Goal: Check status: Check status

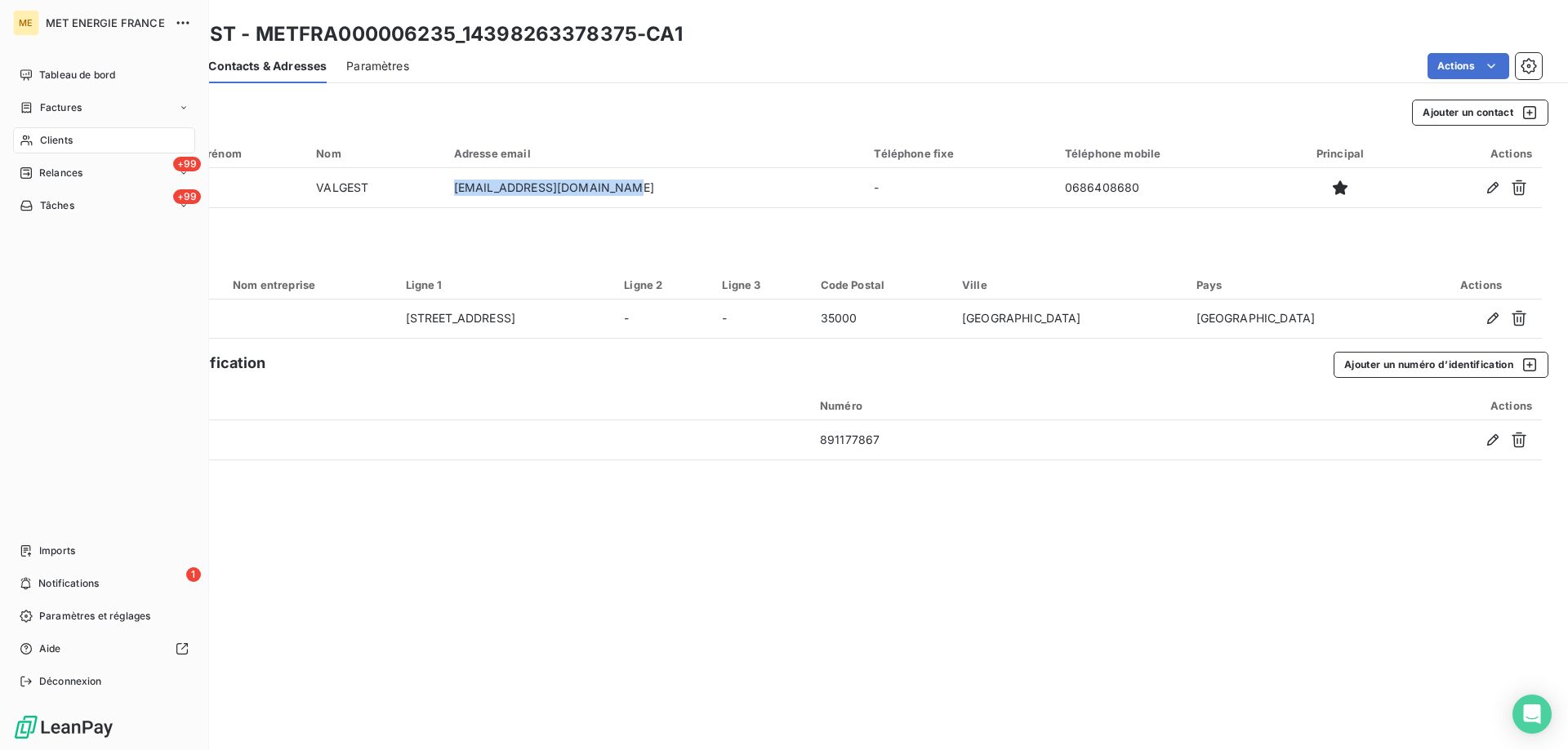
click at [66, 140] on span "Clients" at bounding box center [57, 140] width 33 height 15
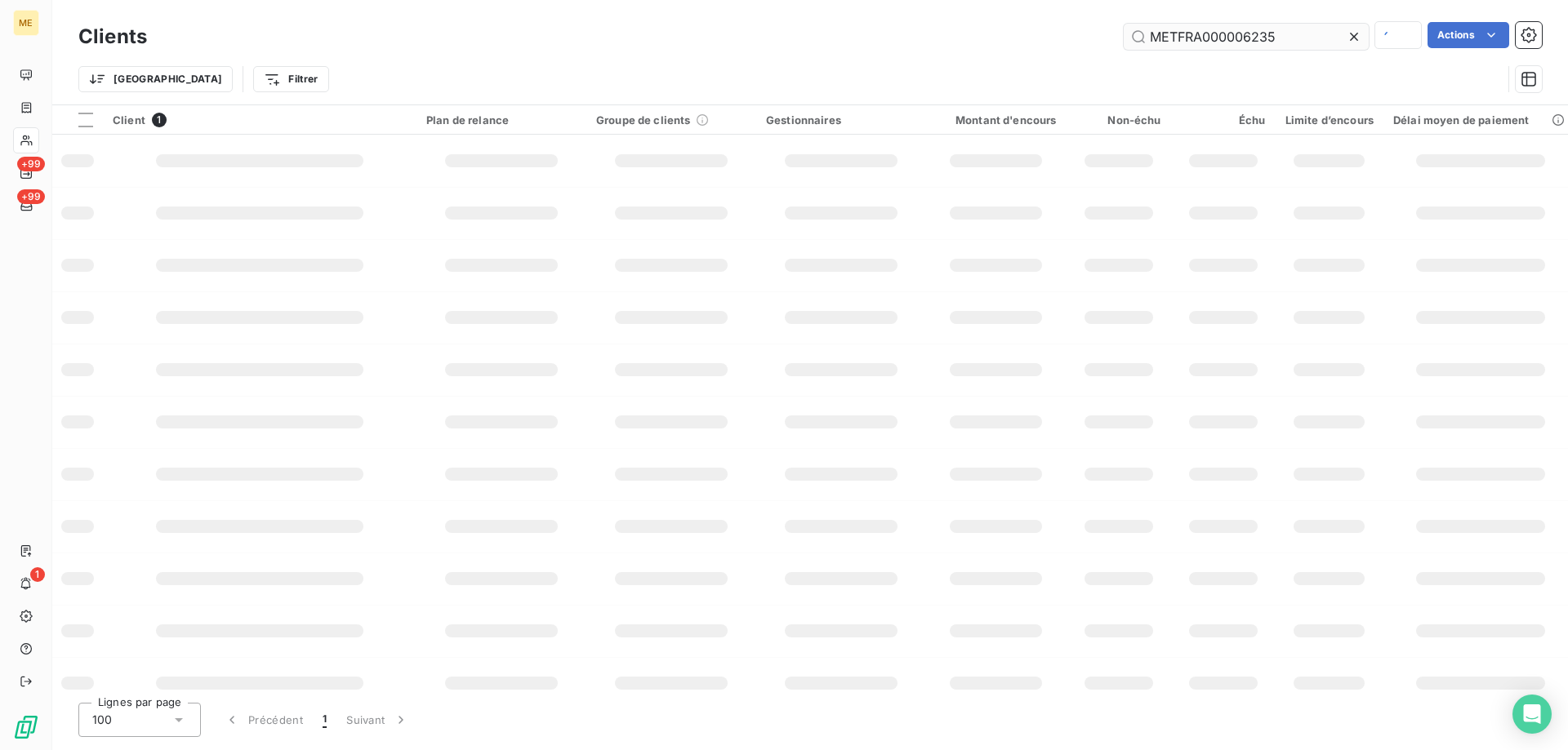
click at [1189, 39] on input "METFRA000006235" at bounding box center [1246, 37] width 245 height 26
click at [1192, 41] on input "METFRA000006235" at bounding box center [1246, 37] width 245 height 26
click at [1192, 41] on input "METFMETFRA000012419A000006235" at bounding box center [1246, 37] width 245 height 26
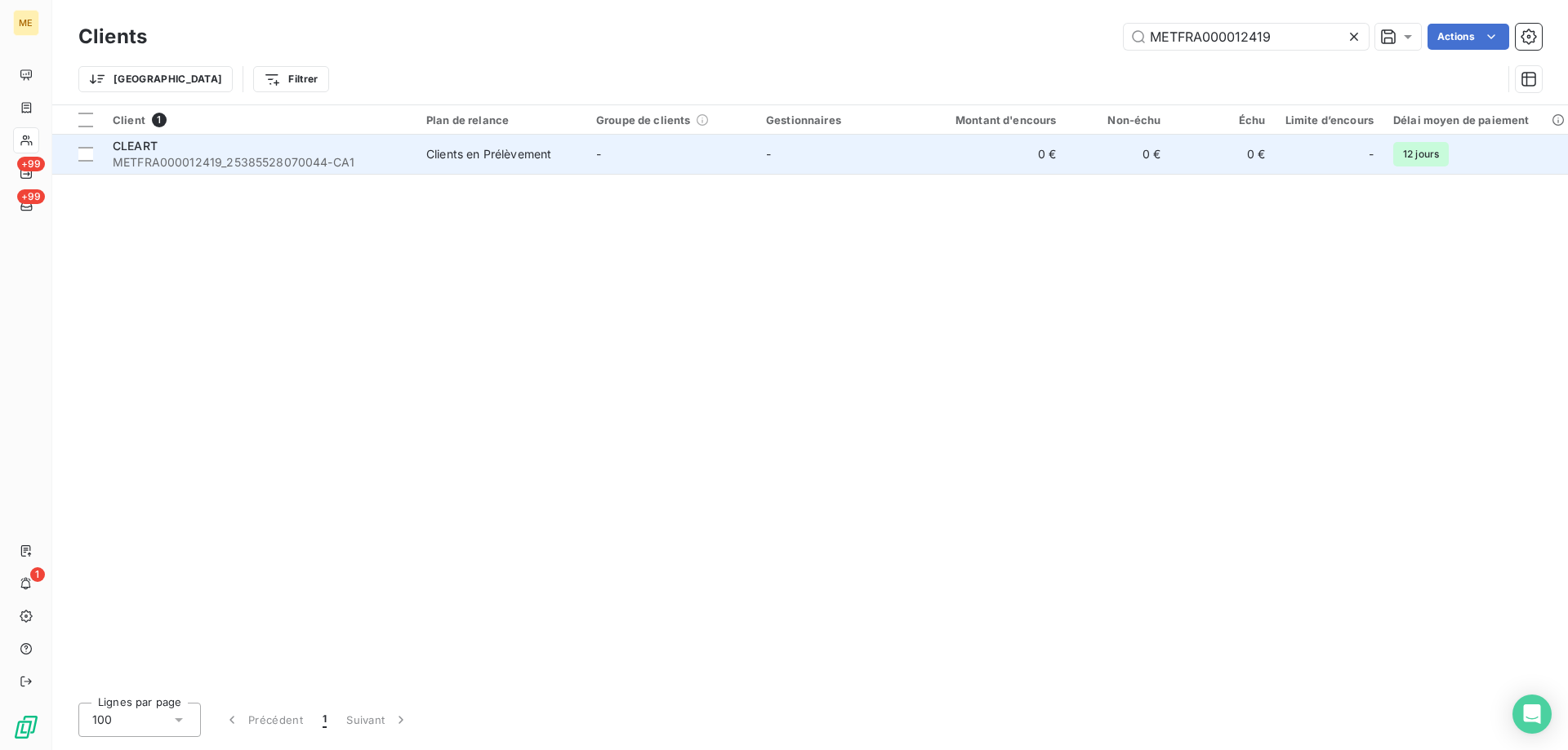
type input "METFRA000012419"
click at [285, 167] on span "METFRA000012419_25385528070044-CA1" at bounding box center [259, 162] width 294 height 16
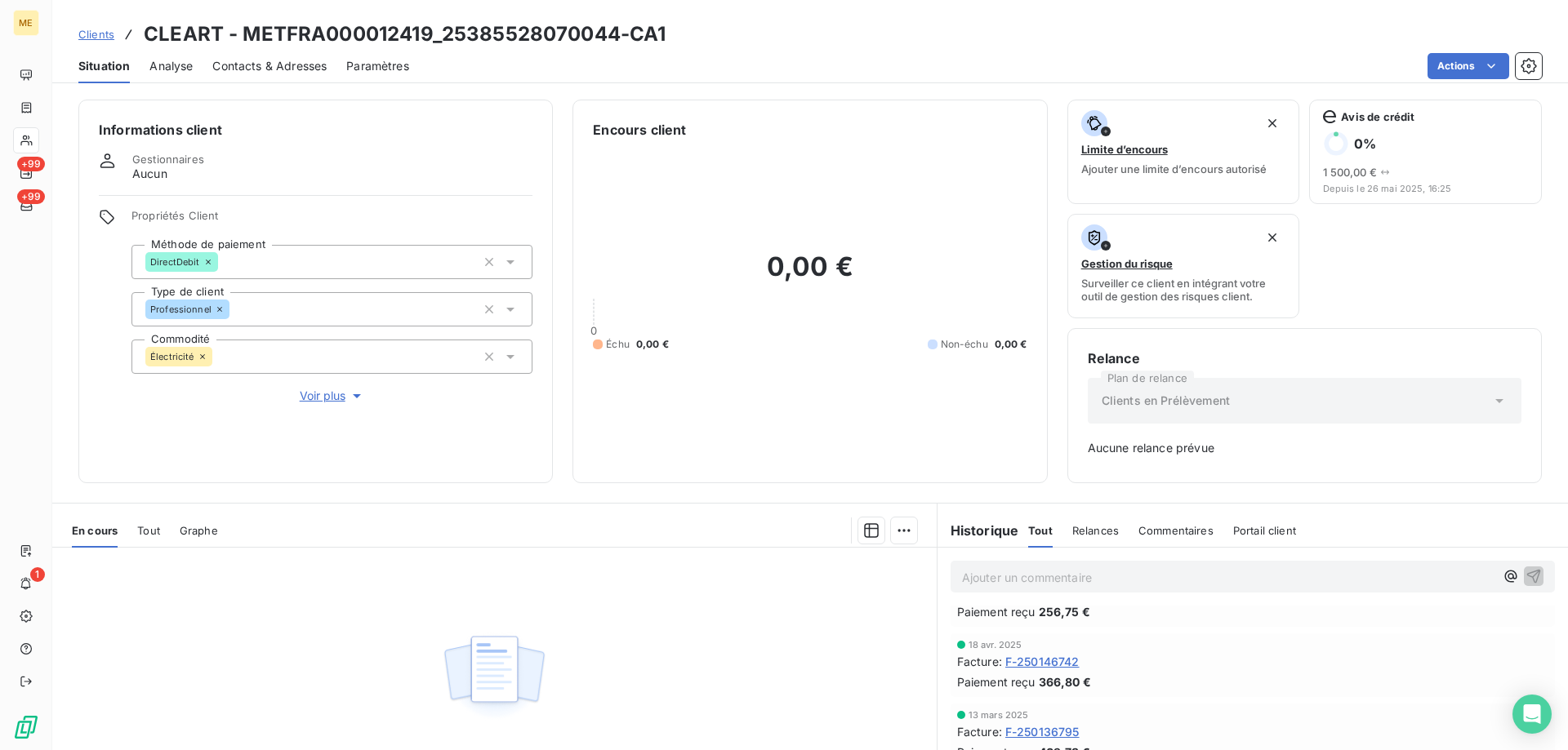
click at [1044, 663] on span "F-250146742" at bounding box center [1043, 661] width 75 height 17
click at [1034, 319] on span "F-250181011" at bounding box center [1040, 310] width 69 height 17
click at [1043, 319] on span "F-250181011" at bounding box center [1040, 310] width 69 height 17
click at [1046, 319] on span "F-250181011" at bounding box center [1040, 310] width 69 height 17
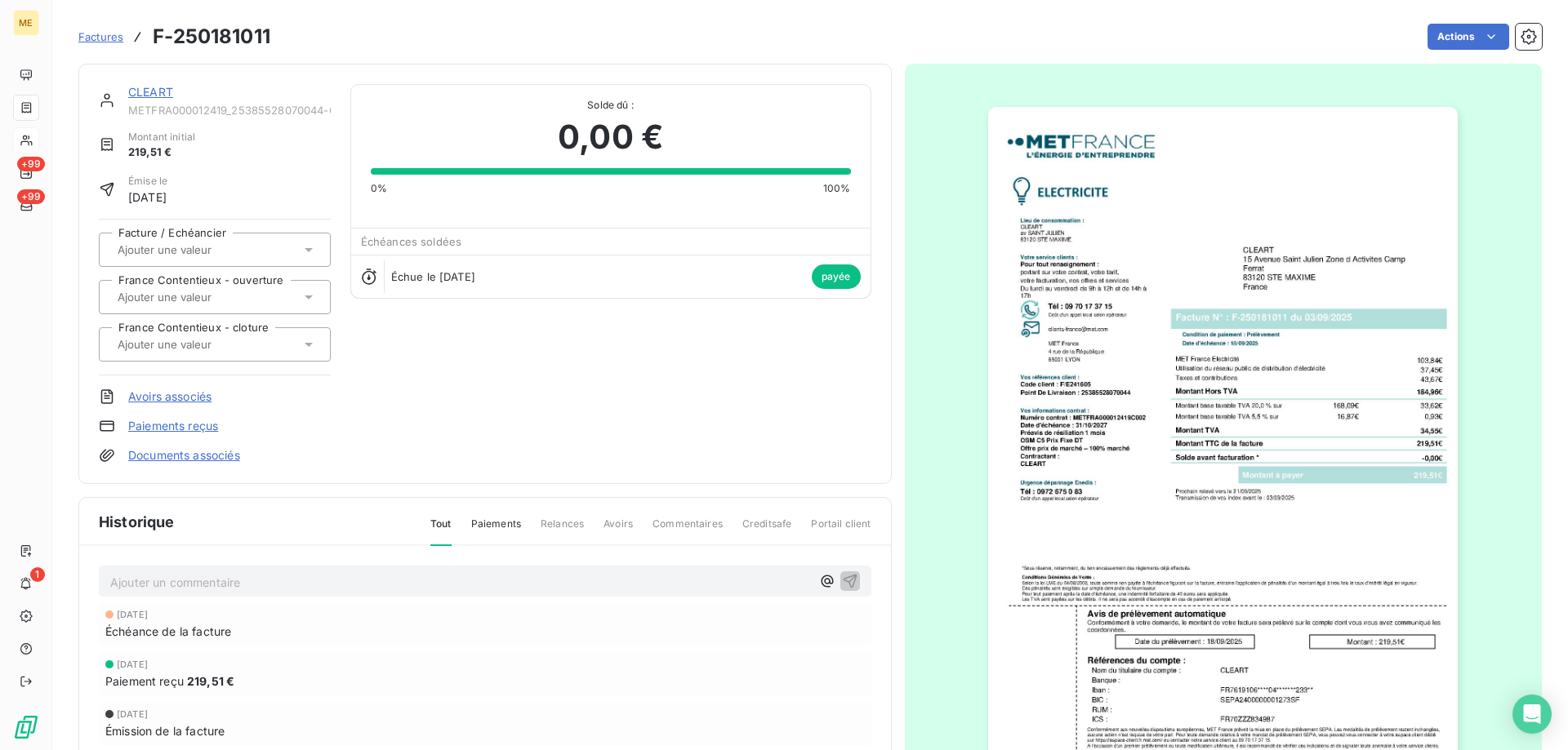
click at [1172, 382] on img "button" at bounding box center [1223, 439] width 470 height 665
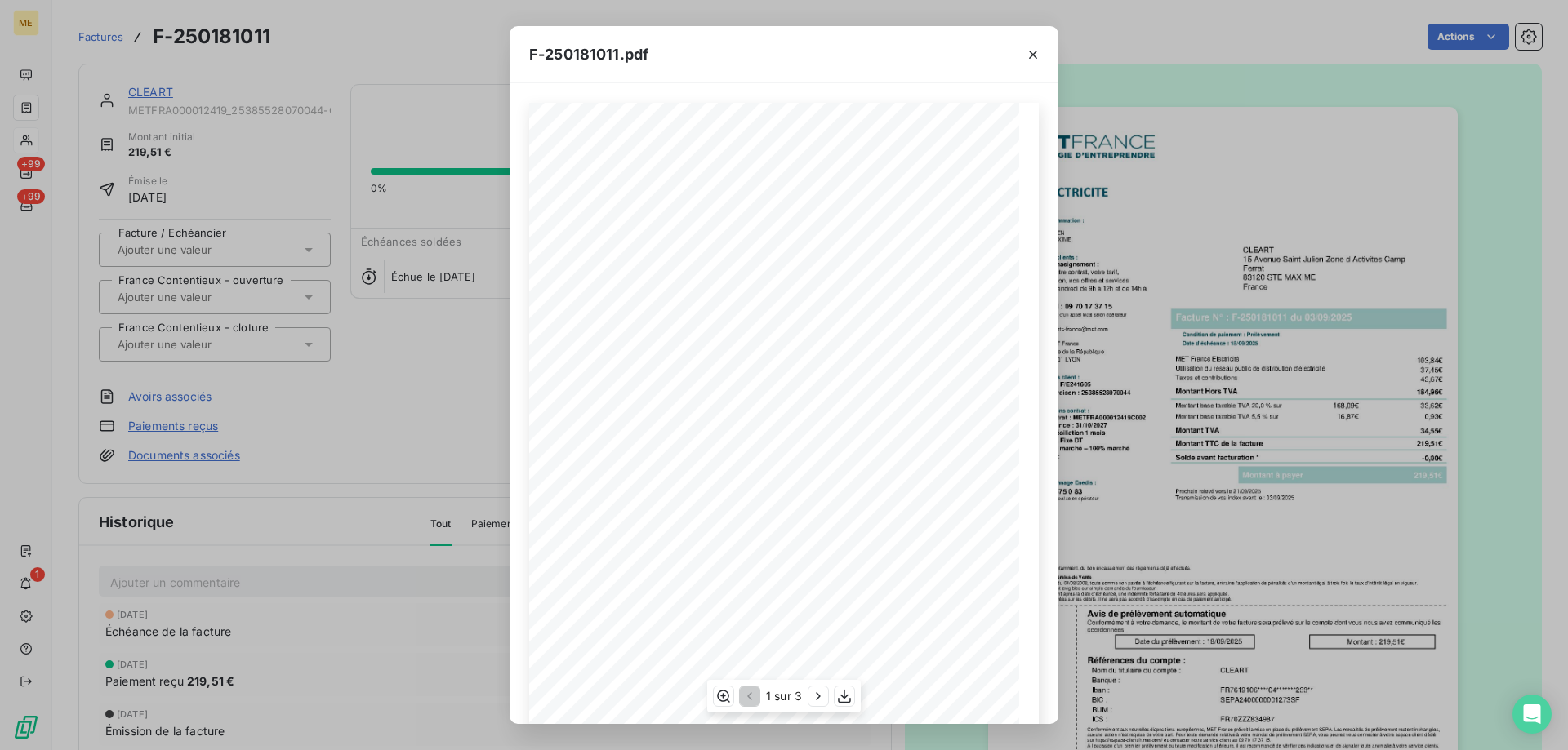
click at [618, 505] on span "Tél : [PHONE_NUMBER]" at bounding box center [612, 504] width 79 height 7
click at [724, 694] on icon "button" at bounding box center [723, 697] width 16 height 16
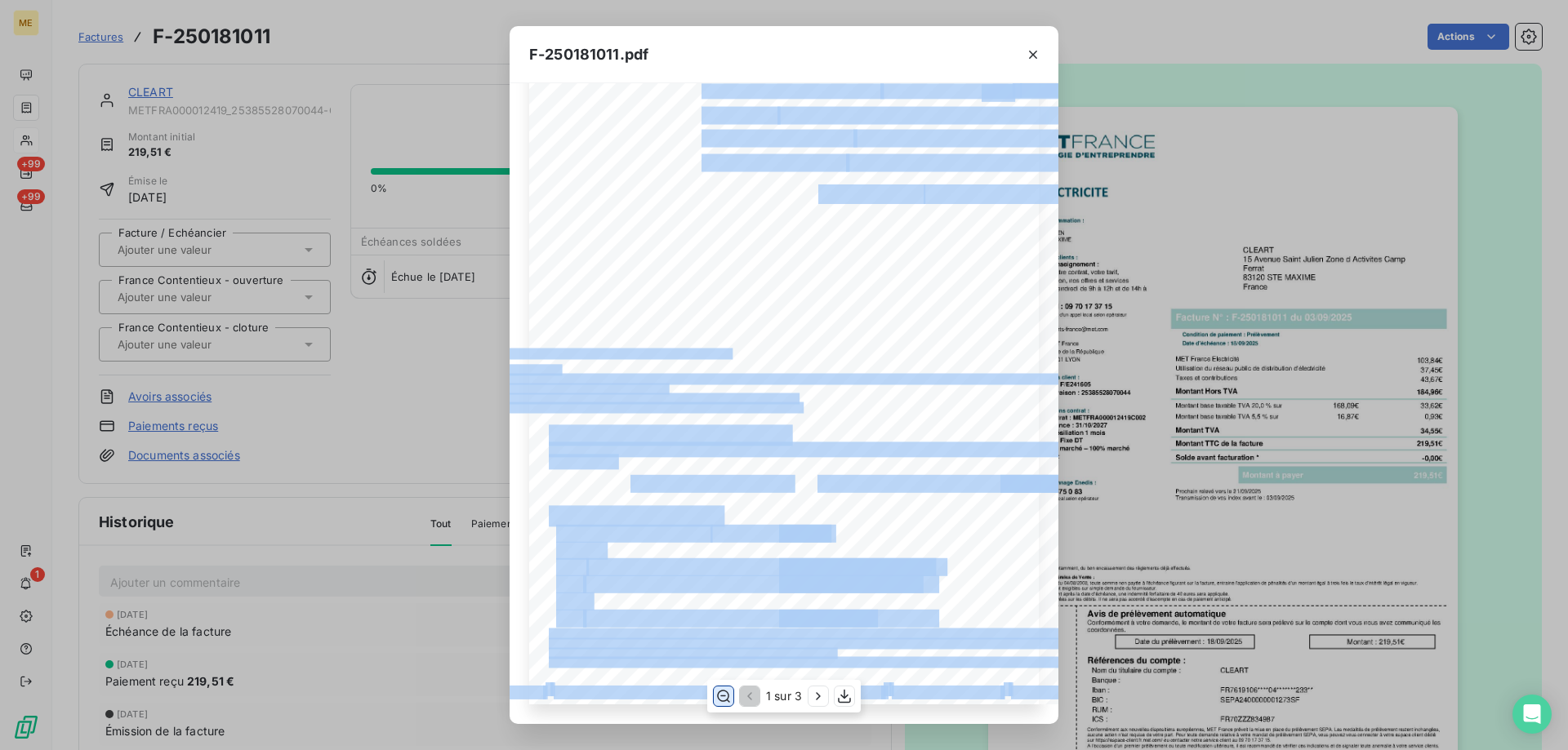
click at [634, 208] on div "*Sous réserve, notamment, du bon encaissement des règlements déjà effectués. Co…" at bounding box center [784, 127] width 510 height 1155
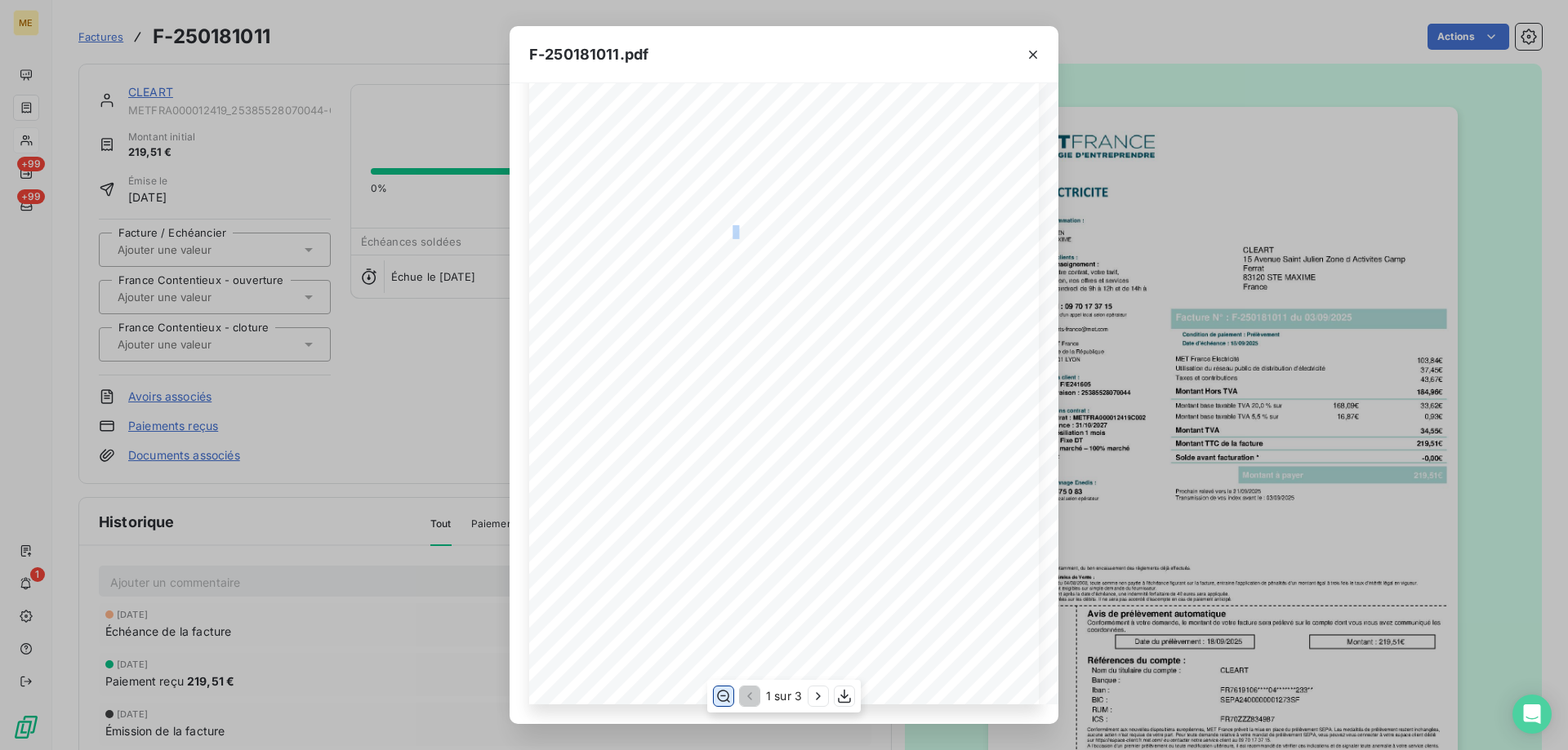
drag, startPoint x: 733, startPoint y: 216, endPoint x: 699, endPoint y: 225, distance: 35.2
click at [711, 226] on span "Transmission de vos index avant le : [DATE]" at bounding box center [794, 231] width 184 height 10
click at [702, 226] on span "Transmission de vos index avant le : [DATE]" at bounding box center [794, 231] width 184 height 10
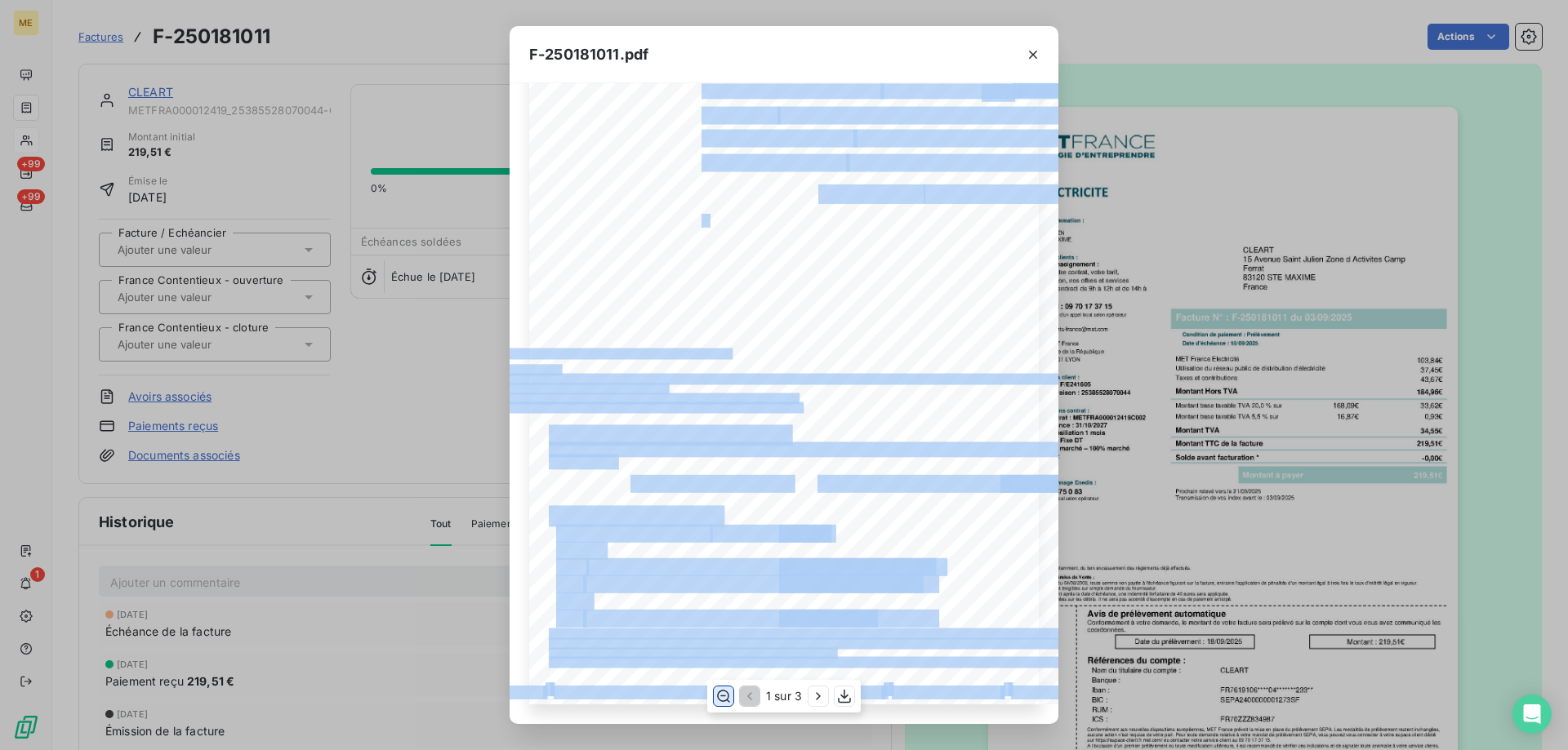
click at [620, 204] on div "*Sous réserve, notamment, du bon encaissement des règlements déjà effectués. Co…" at bounding box center [784, 127] width 510 height 1155
drag, startPoint x: 705, startPoint y: 210, endPoint x: 712, endPoint y: 204, distance: 9.2
click at [704, 205] on div "*Sous réserve, notamment, du bon encaissement des règlements déjà effectués. Co…" at bounding box center [784, 127] width 510 height 1155
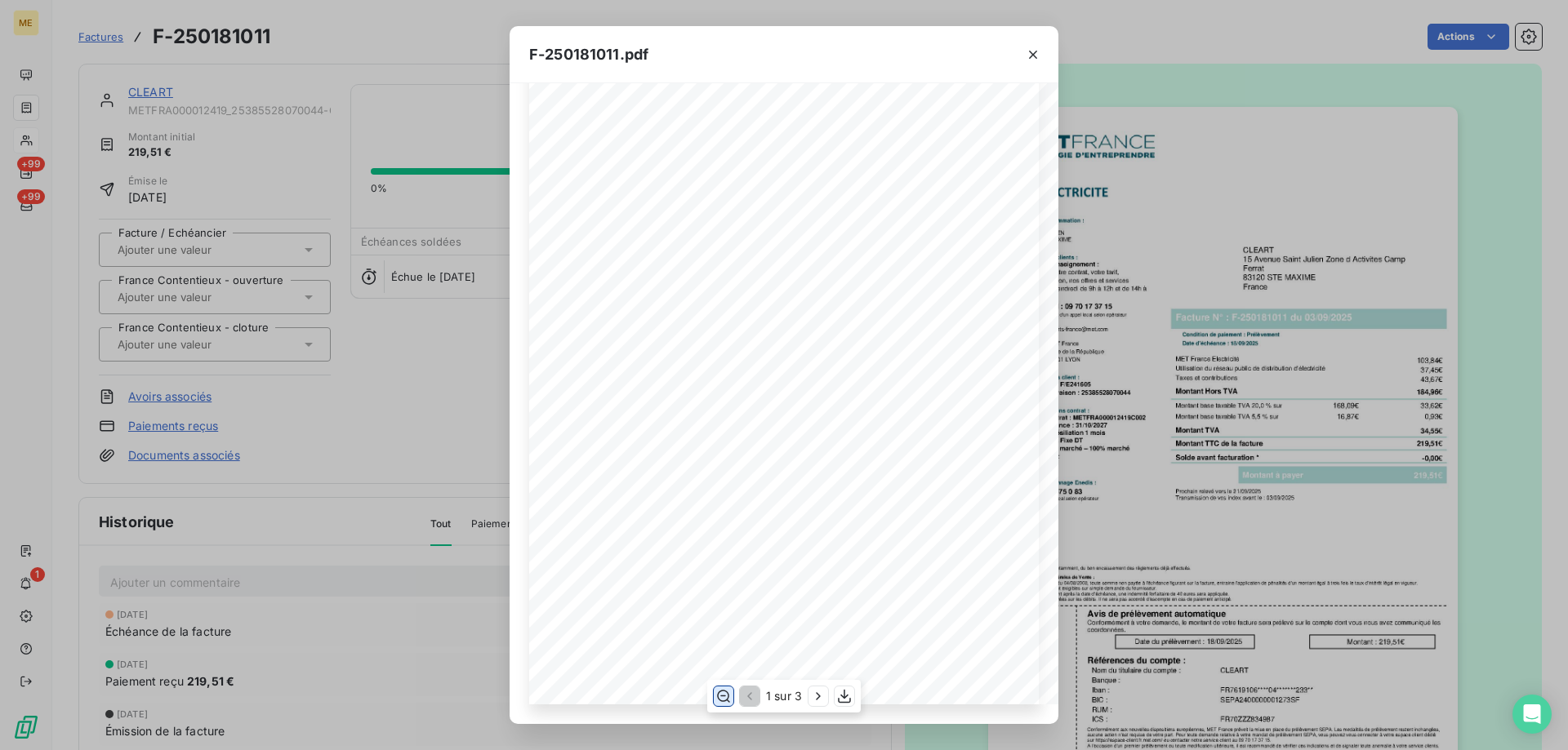
drag, startPoint x: 722, startPoint y: 208, endPoint x: 735, endPoint y: 208, distance: 13.0
click at [724, 214] on span "Prochain relevé vers le" at bounding box center [751, 219] width 99 height 10
drag, startPoint x: 697, startPoint y: 206, endPoint x: 832, endPoint y: 222, distance: 135.9
click at [832, 222] on div "*Sous réserve, notamment, du bon encaissement des règlements déjà effectués. Co…" at bounding box center [784, 127] width 817 height 1155
click at [784, 226] on span "Transmission de vos index avant le : [DATE]" at bounding box center [794, 231] width 184 height 10
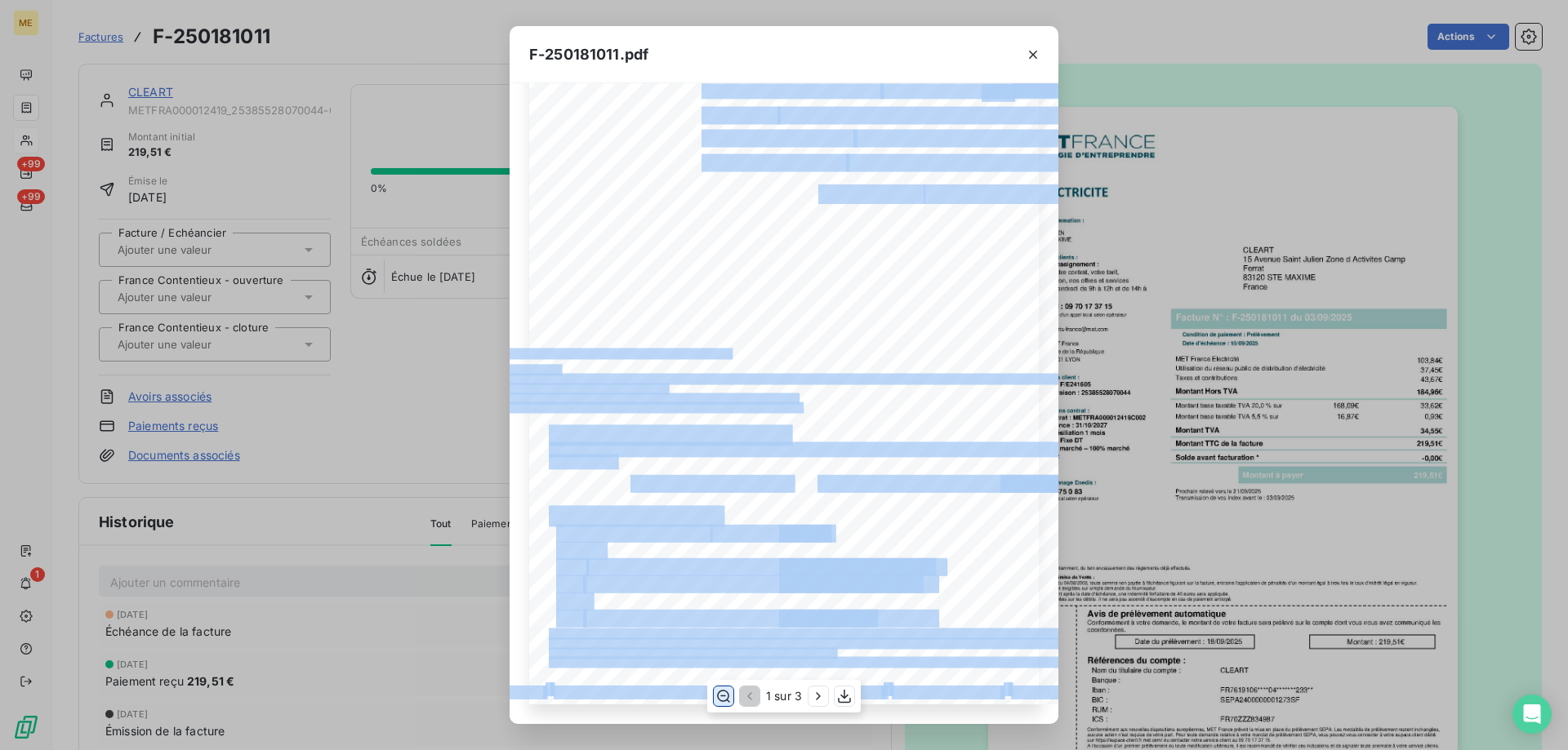
click at [674, 206] on div "*Sous réserve, notamment, du bon encaissement des règlements déjà effectués. Co…" at bounding box center [784, 127] width 510 height 1155
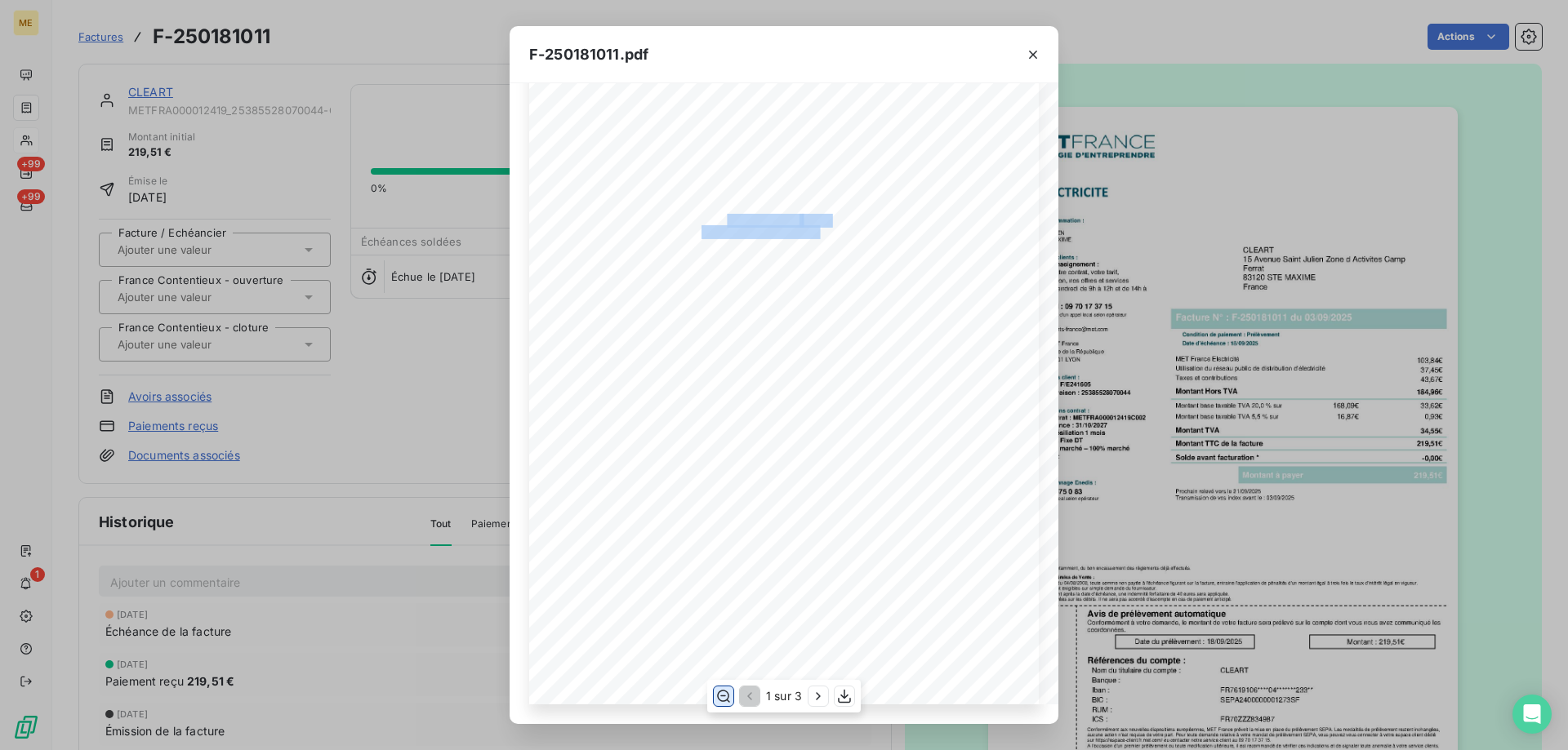
drag, startPoint x: 722, startPoint y: 208, endPoint x: 816, endPoint y: 216, distance: 94.3
click at [816, 216] on div "*Sous réserve, notamment, du bon encaissement des règlements déjà effectués. Co…" at bounding box center [784, 127] width 817 height 1155
click at [1035, 58] on icon "button" at bounding box center [1033, 55] width 16 height 16
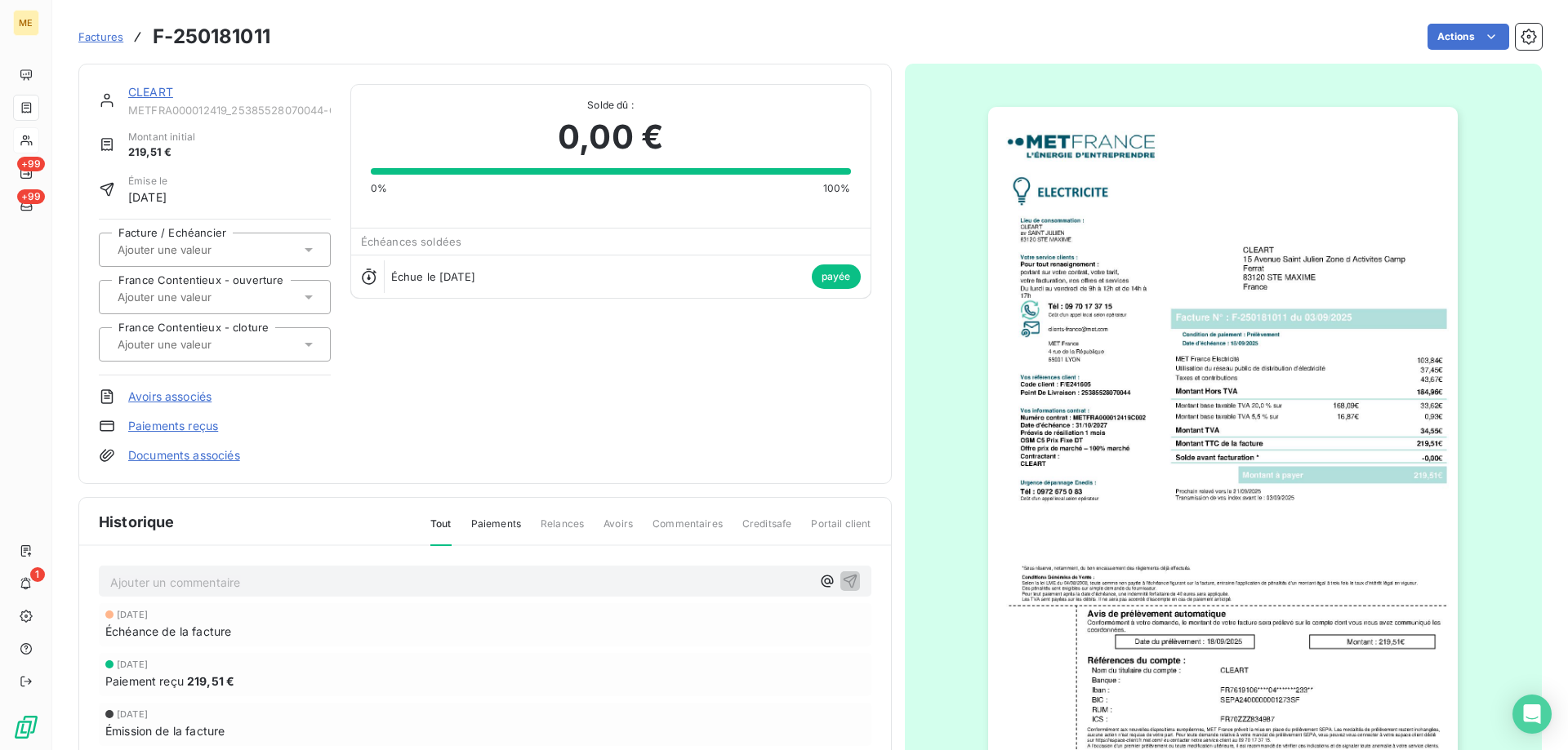
click at [34, 108] on div at bounding box center [26, 107] width 26 height 26
click at [25, 139] on icon at bounding box center [26, 140] width 11 height 11
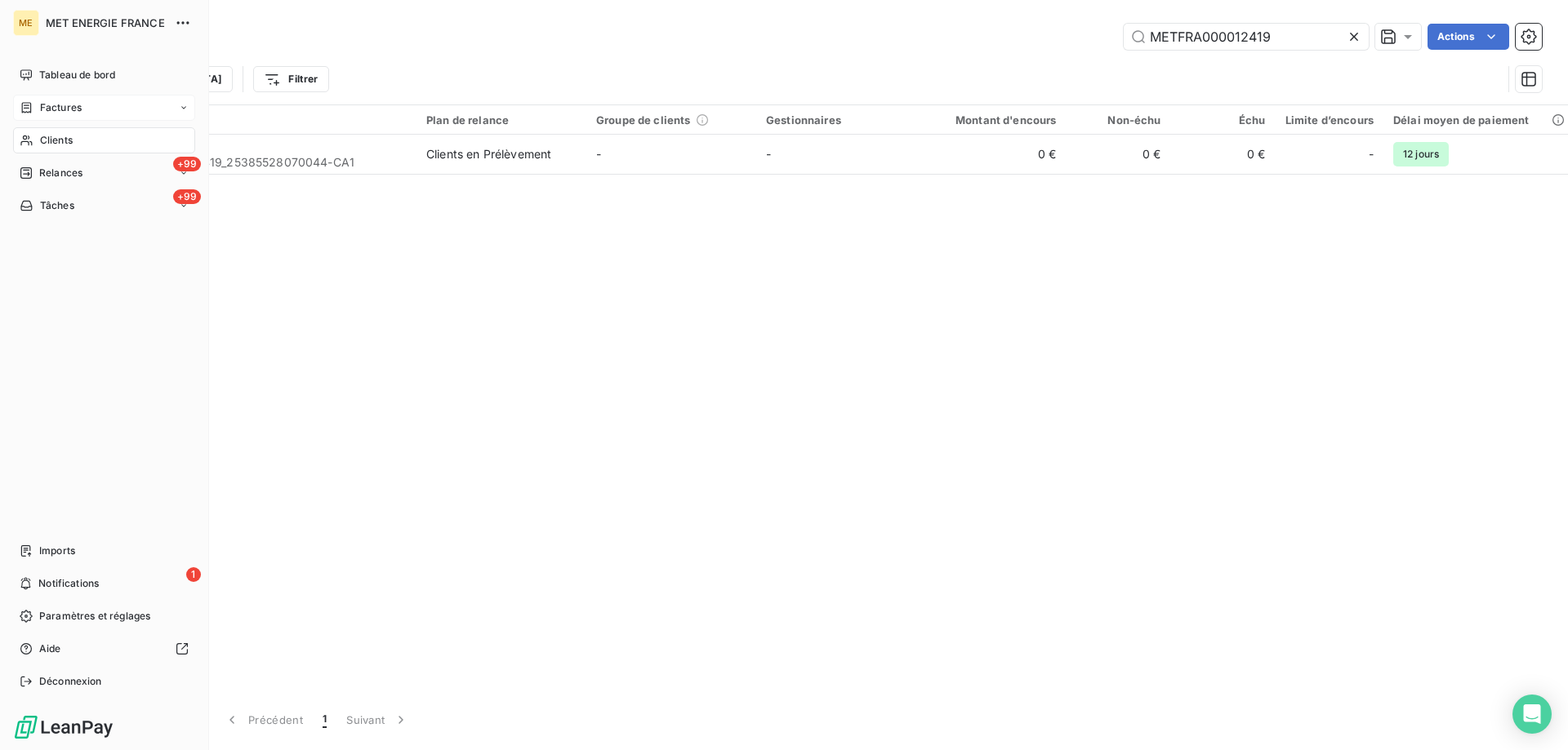
click at [31, 107] on icon at bounding box center [26, 107] width 14 height 13
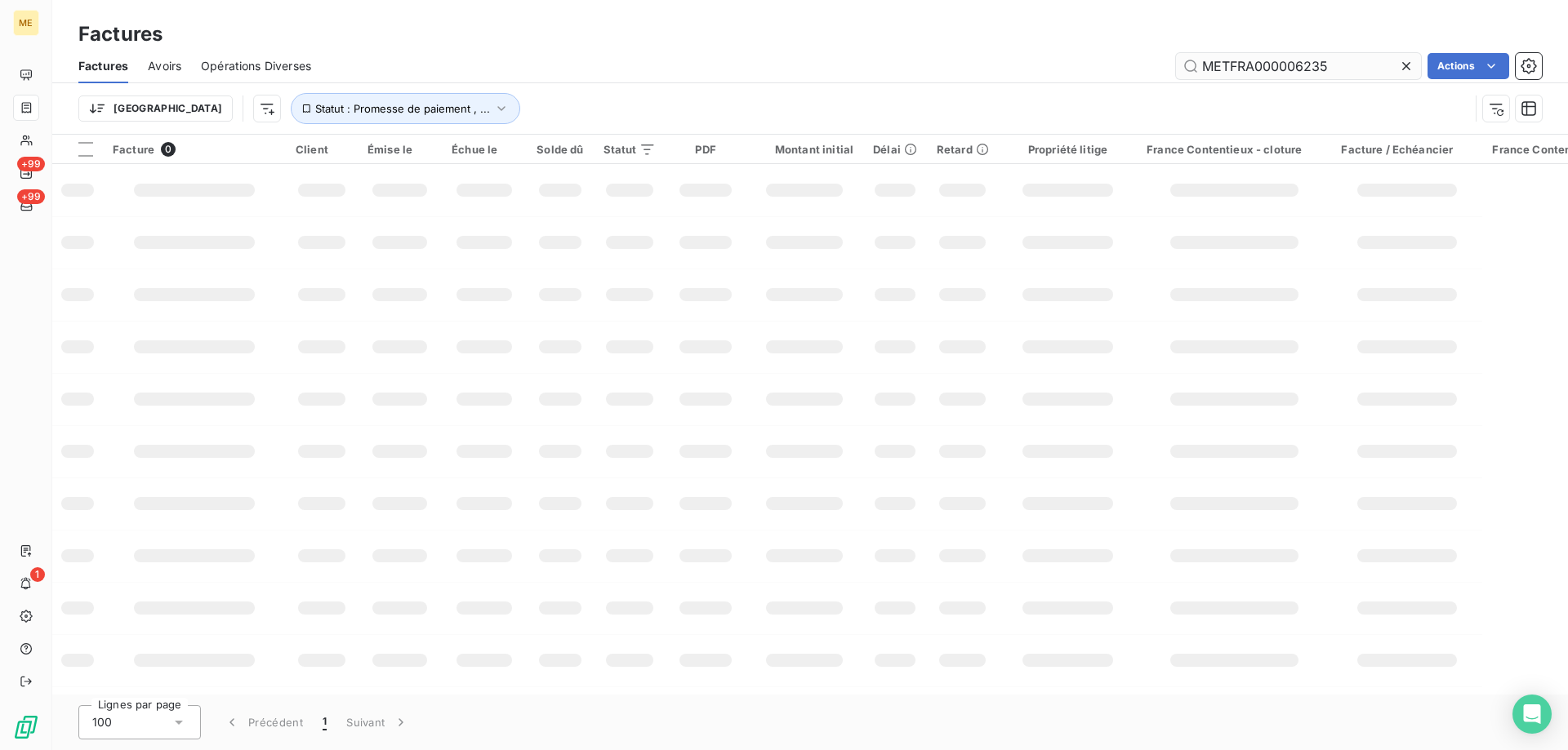
click at [1251, 60] on input "METFRA000006235" at bounding box center [1298, 66] width 245 height 26
type input "F-250153218"
click at [393, 108] on span "Statut : Promesse de paiement , ..." at bounding box center [402, 108] width 175 height 13
click at [598, 149] on icon at bounding box center [606, 151] width 16 height 16
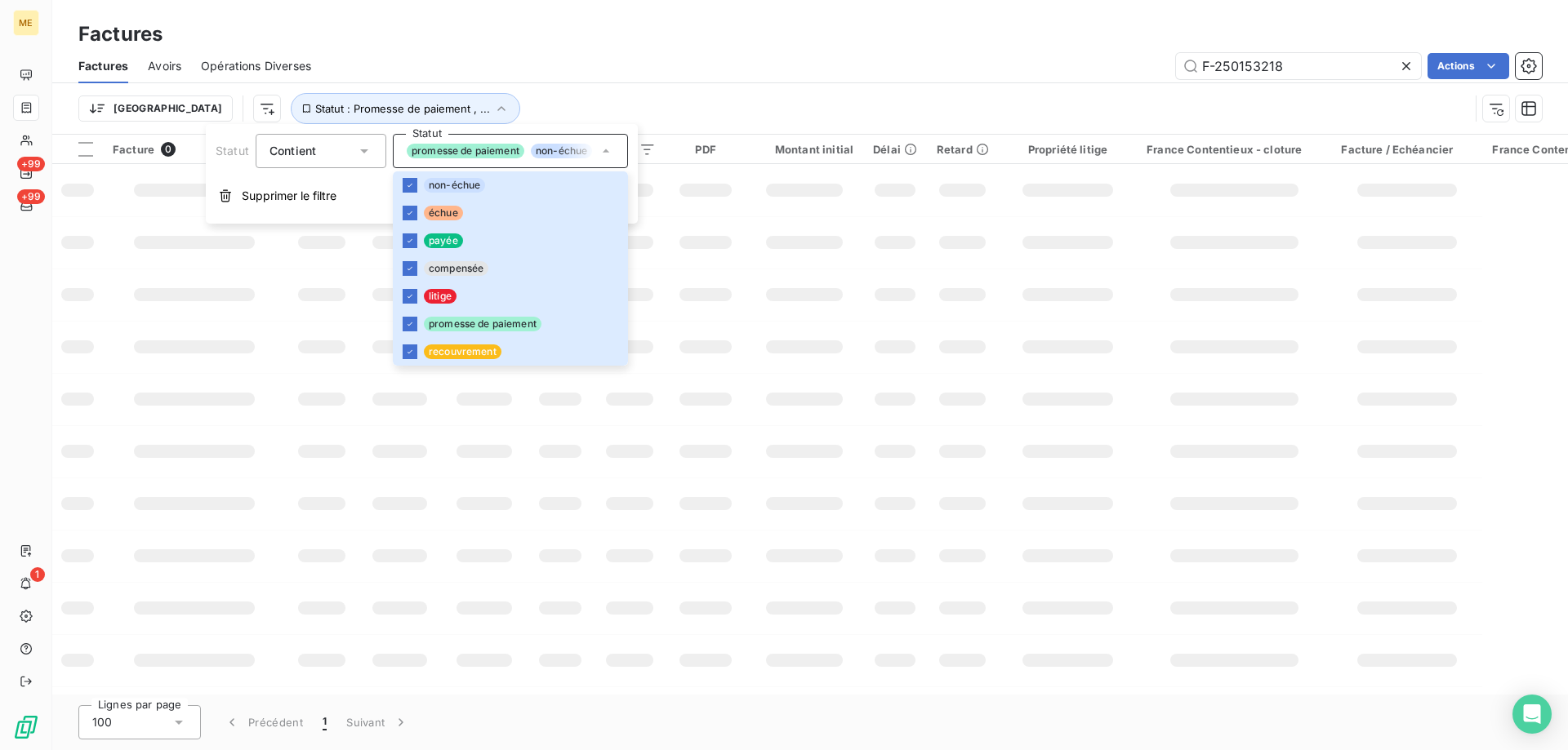
click at [764, 174] on td at bounding box center [804, 190] width 117 height 53
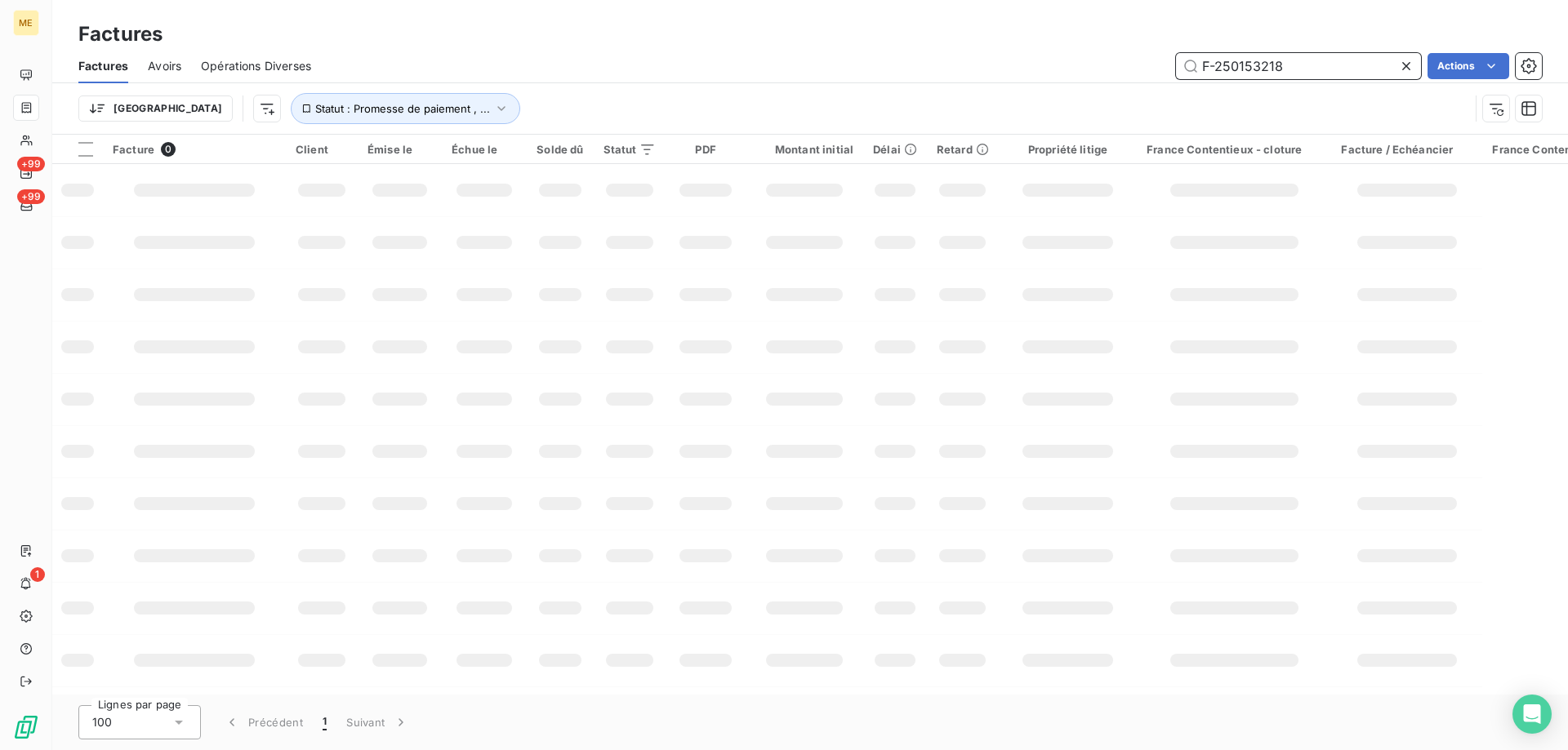
click at [1286, 56] on input "F-250153218" at bounding box center [1298, 66] width 245 height 26
drag, startPoint x: 1227, startPoint y: 54, endPoint x: 1217, endPoint y: 60, distance: 11.7
click at [1217, 60] on input "F-250153218" at bounding box center [1298, 66] width 245 height 26
click at [1278, 62] on input "F-250153218" at bounding box center [1298, 66] width 245 height 26
drag, startPoint x: 1281, startPoint y: 65, endPoint x: 1195, endPoint y: 62, distance: 86.1
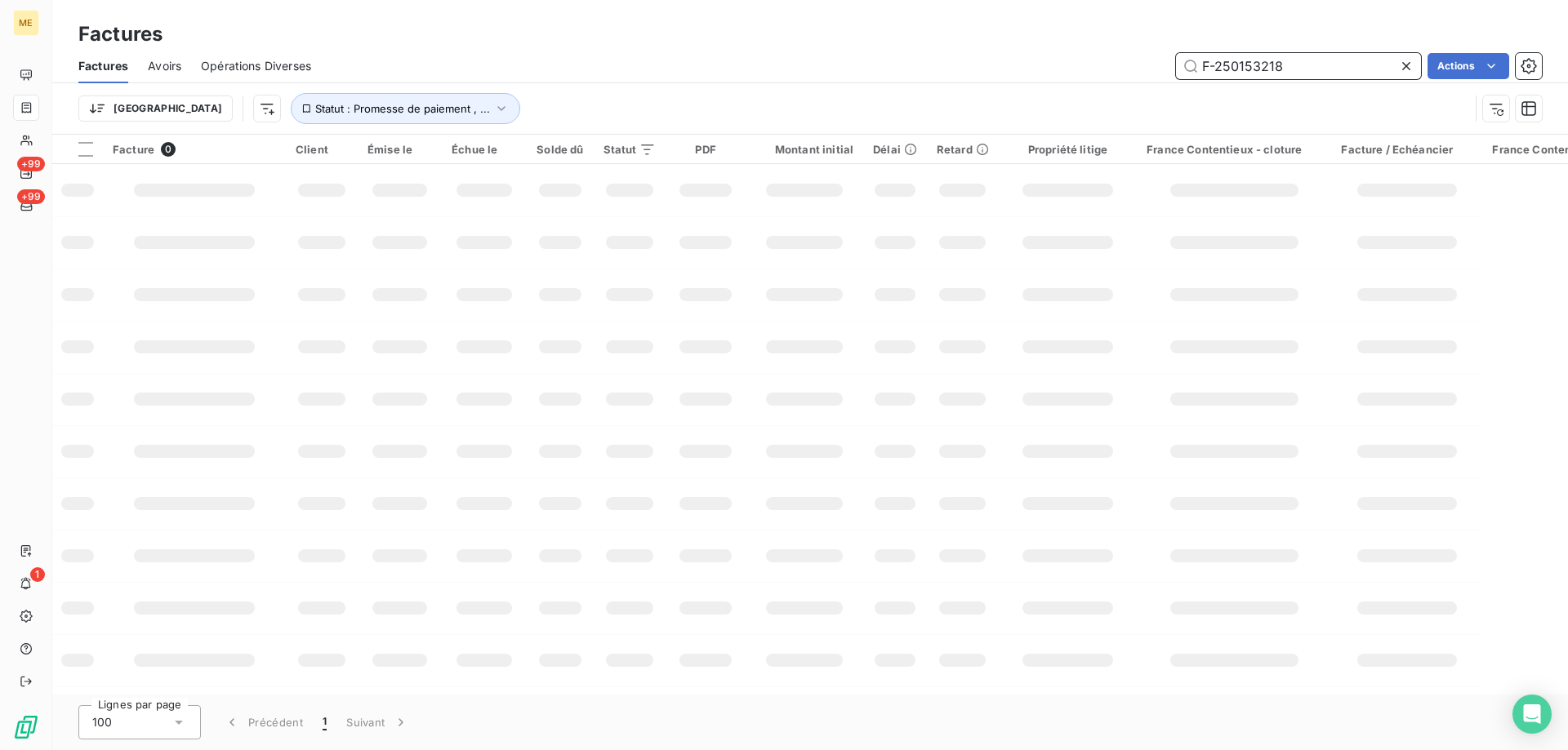
click at [1195, 62] on input "F-250153218" at bounding box center [1298, 66] width 245 height 26
